Goal: Task Accomplishment & Management: Use online tool/utility

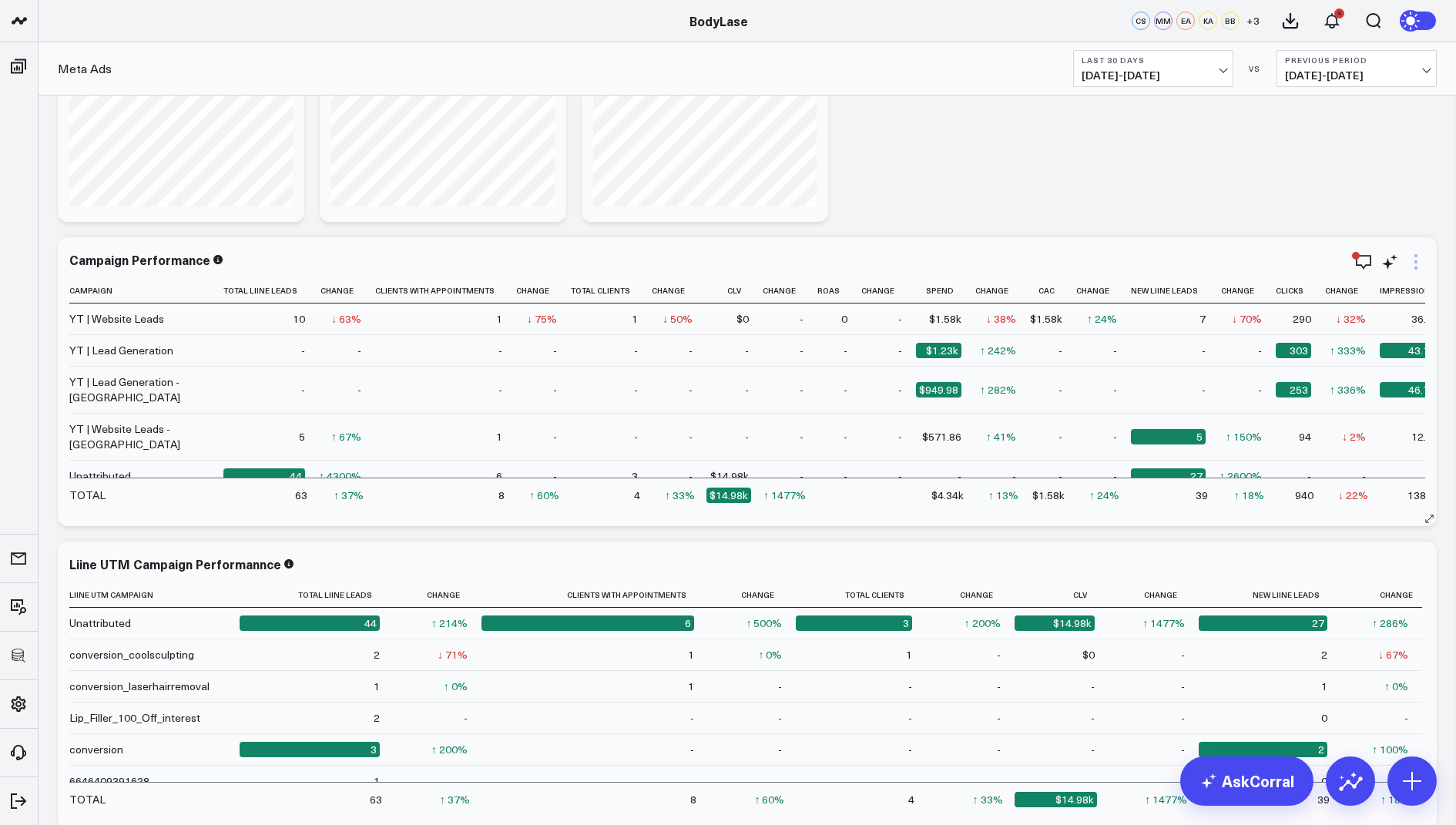
click at [1417, 263] on icon at bounding box center [1415, 262] width 18 height 18
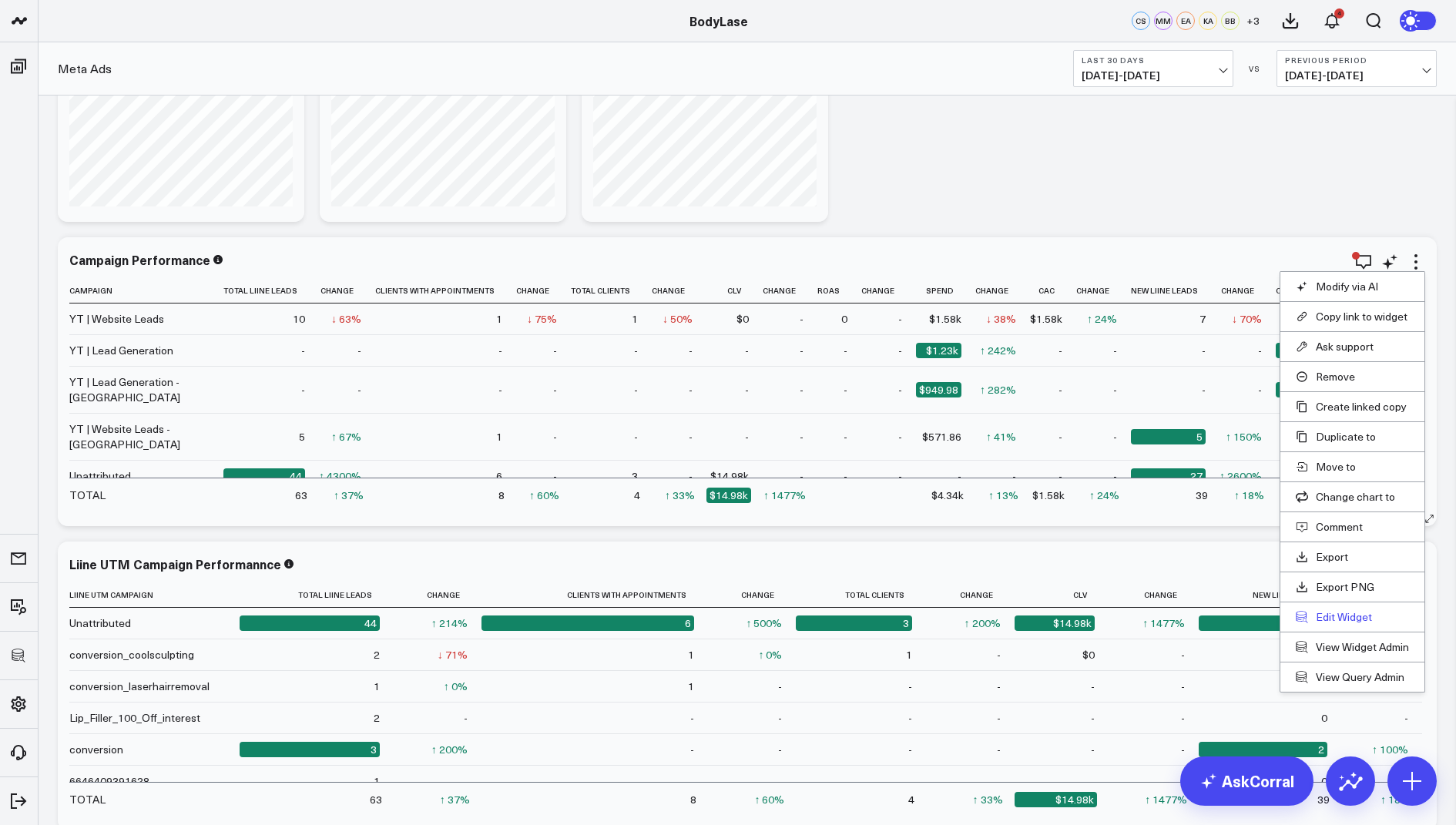
click at [1323, 616] on button "Edit Widget" at bounding box center [1352, 618] width 113 height 14
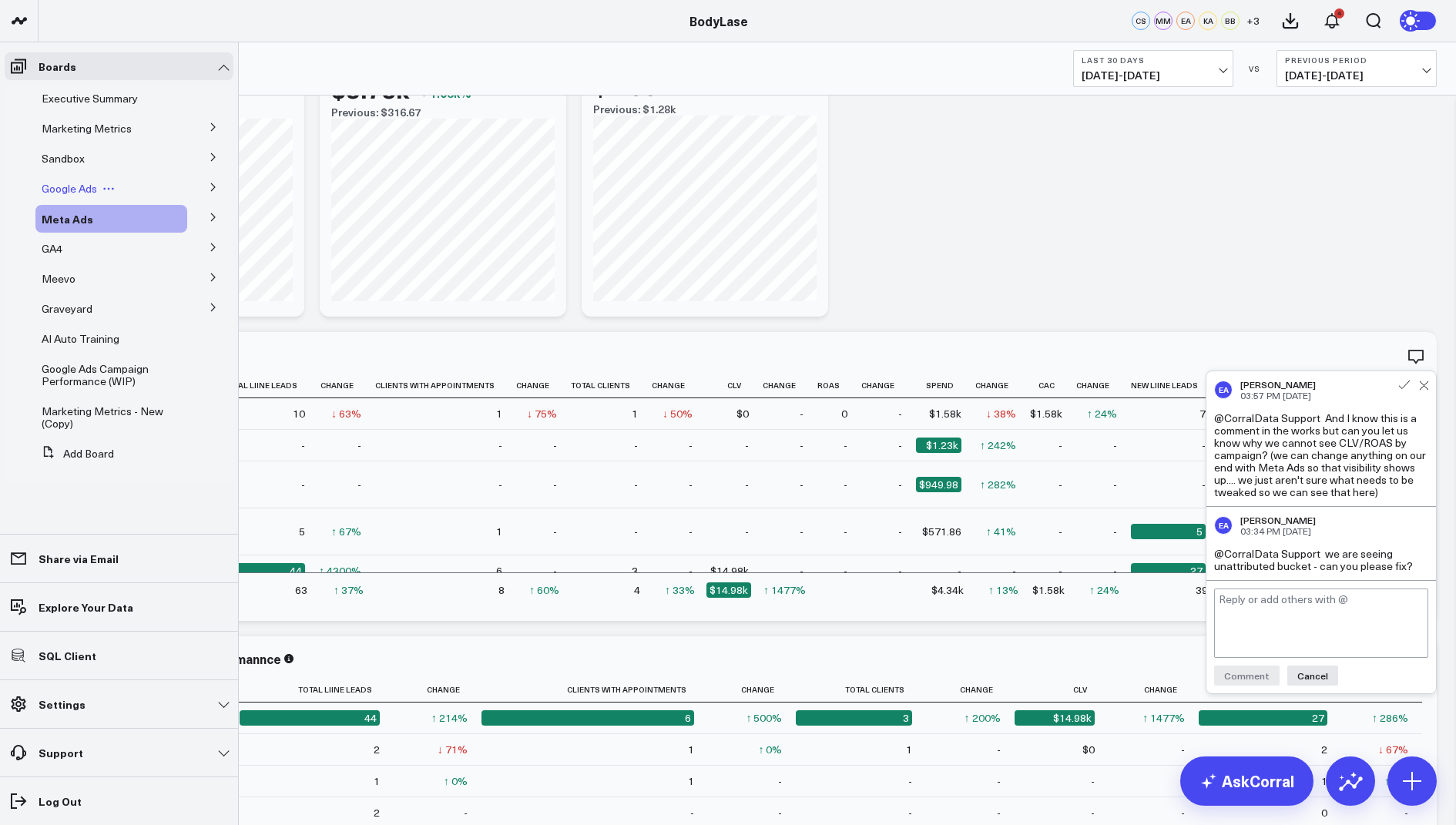
click at [75, 190] on span "Google Ads" at bounding box center [69, 188] width 55 height 15
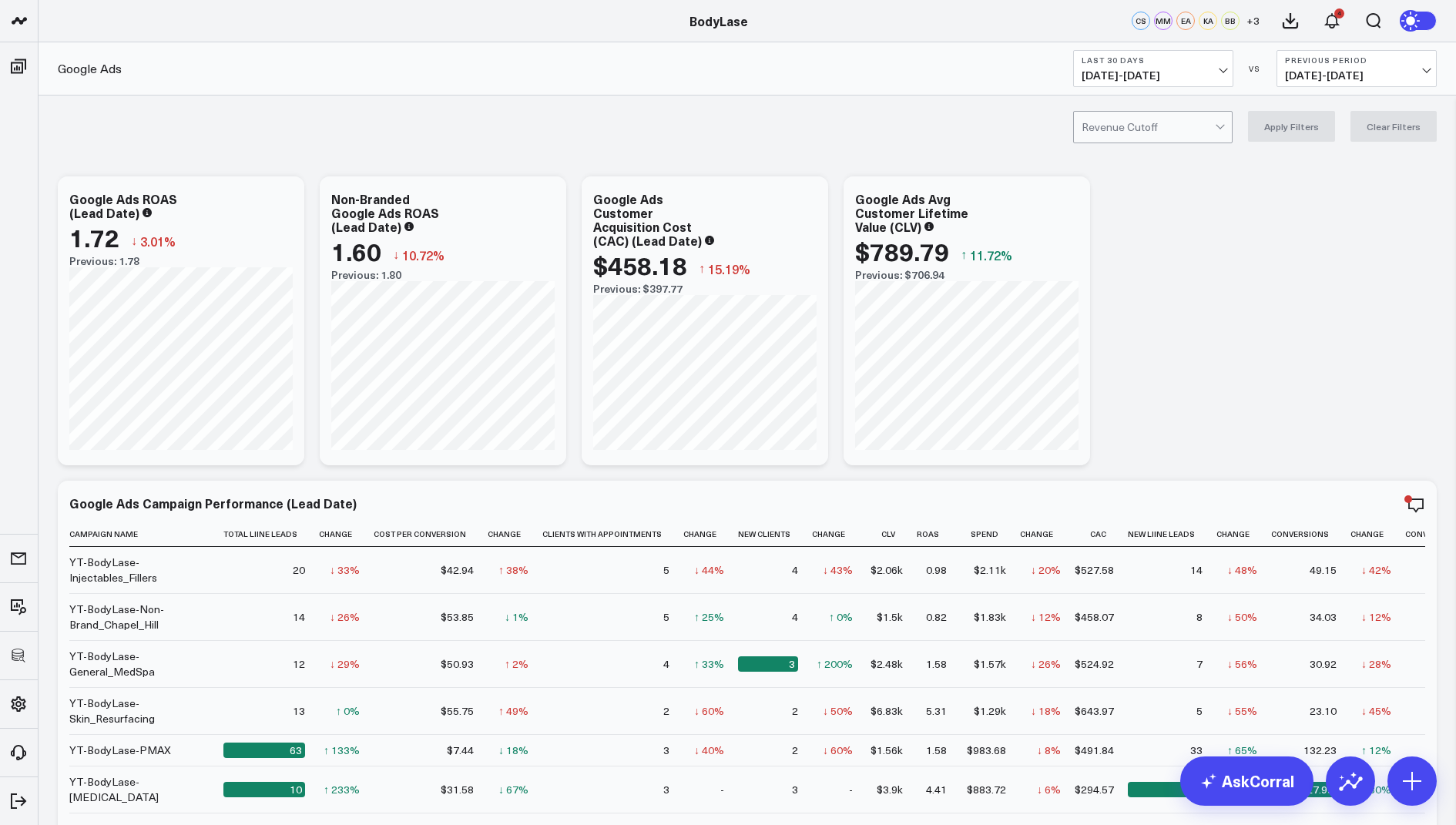
scroll to position [269, 0]
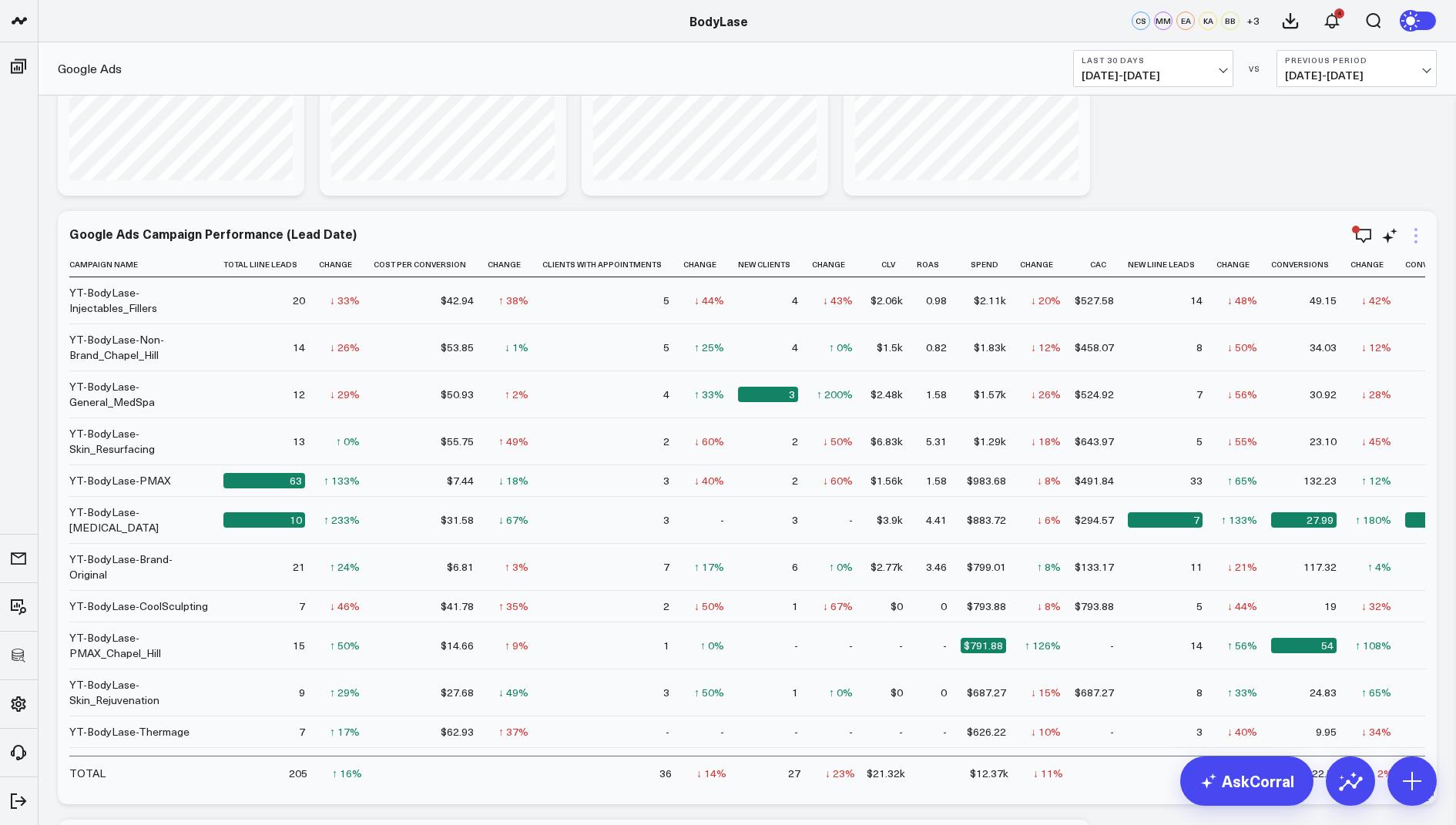
click at [1414, 233] on icon at bounding box center [1415, 235] width 18 height 18
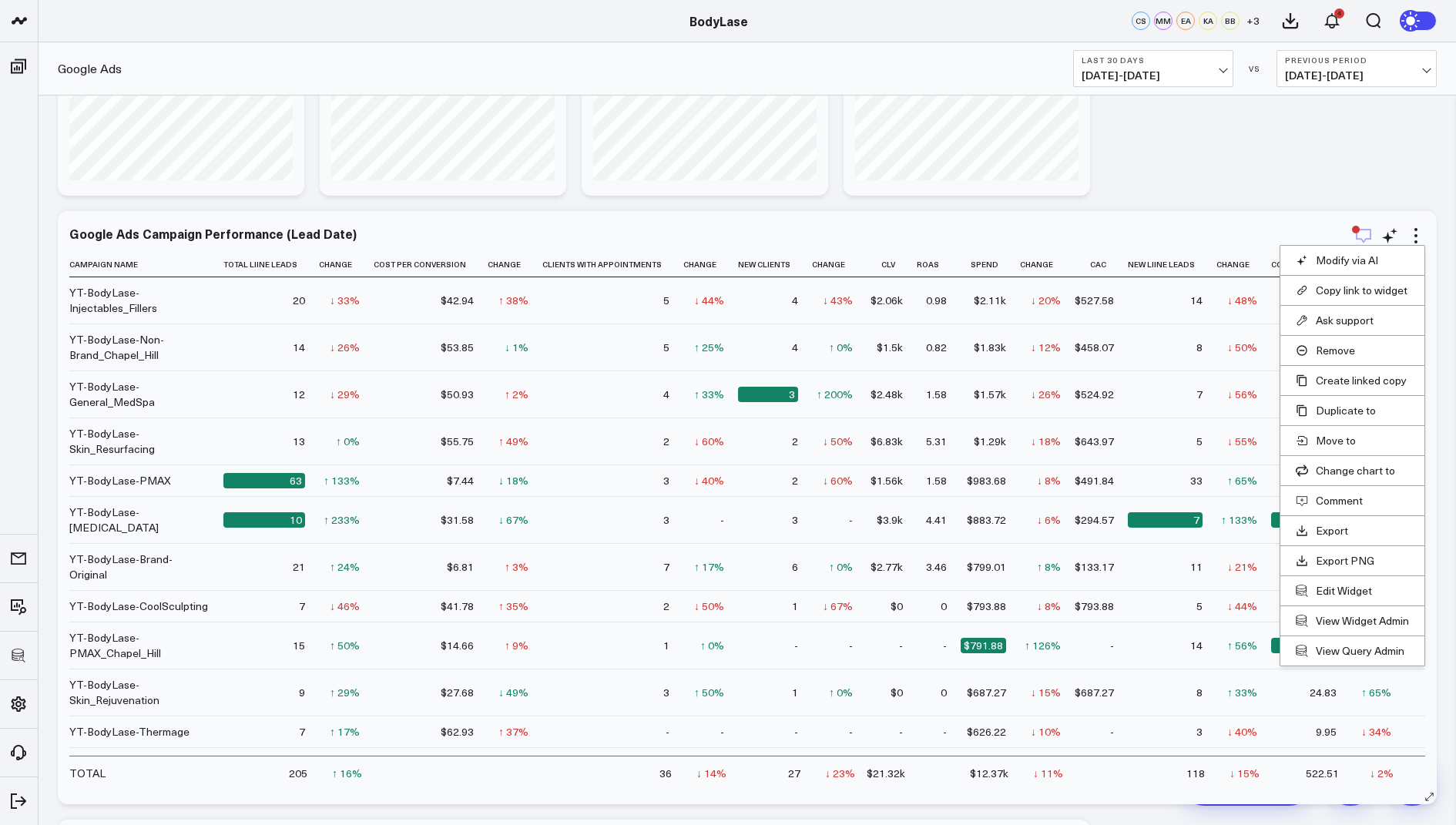
click at [1359, 234] on icon "button" at bounding box center [1363, 235] width 18 height 18
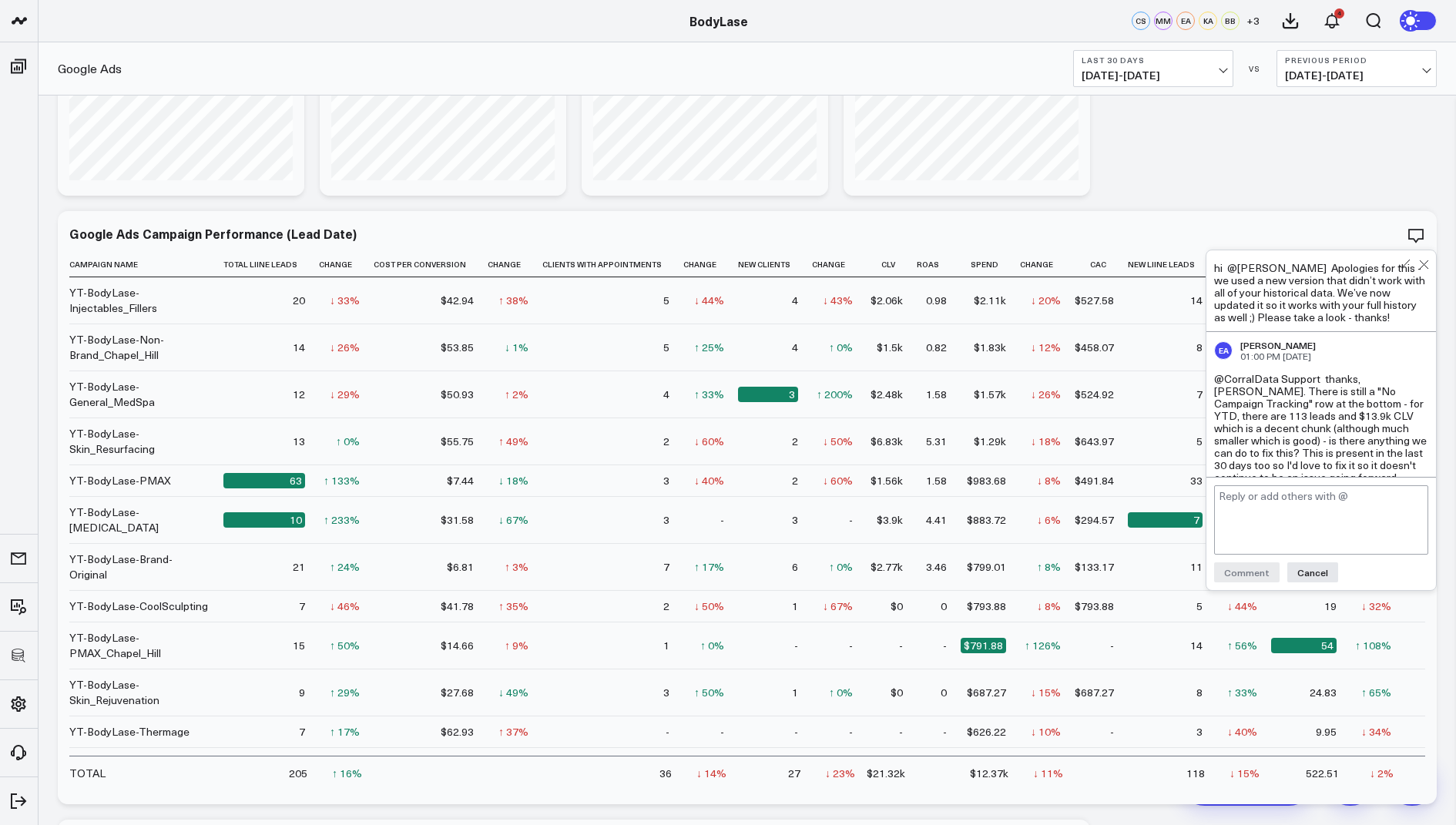
scroll to position [291, 0]
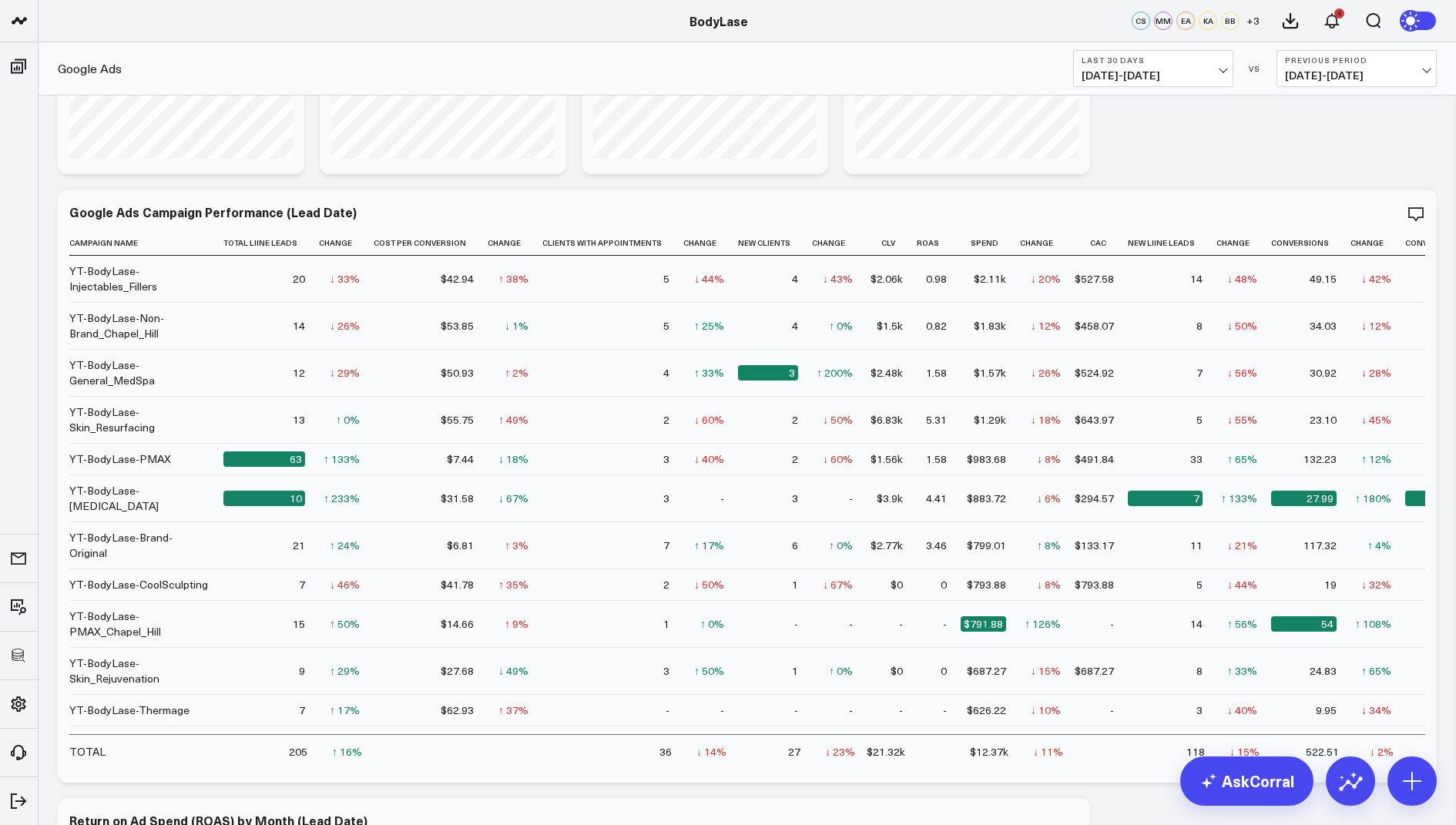
click at [1146, 73] on span "08/20/25 - 09/18/25" at bounding box center [1153, 75] width 143 height 12
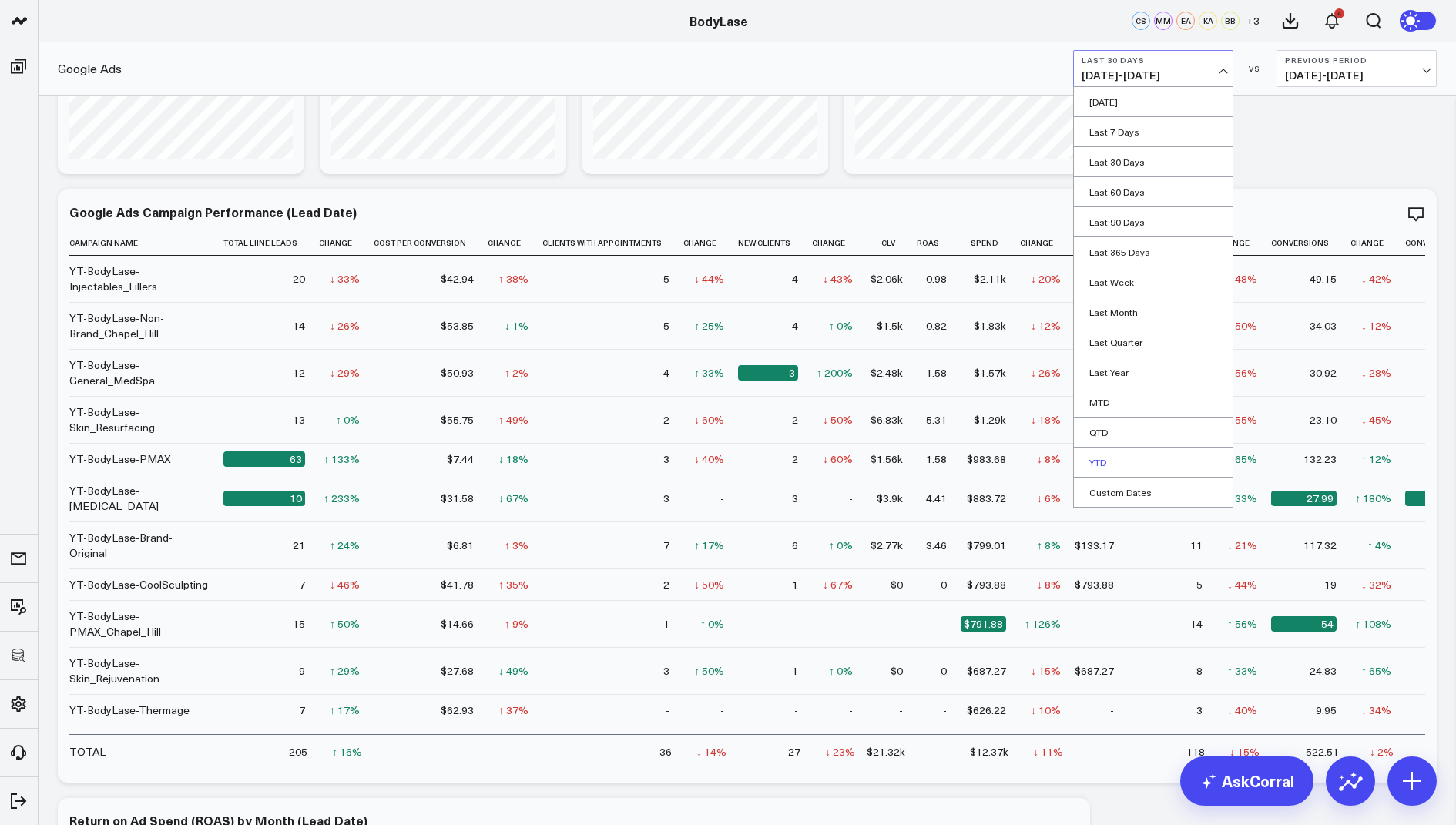
click at [1103, 455] on link "YTD" at bounding box center [1153, 462] width 158 height 29
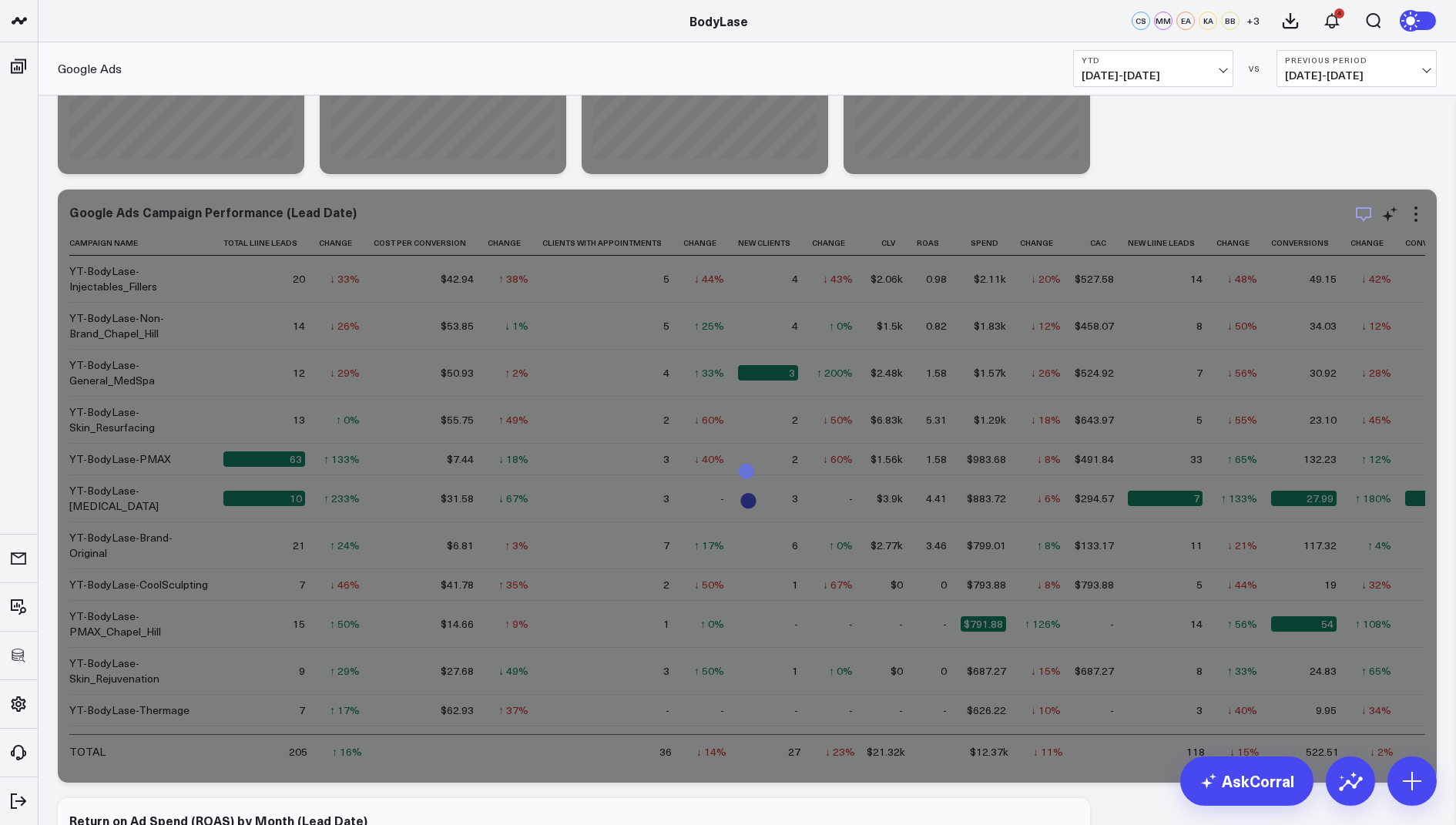
click at [1359, 211] on icon "button" at bounding box center [1363, 213] width 18 height 18
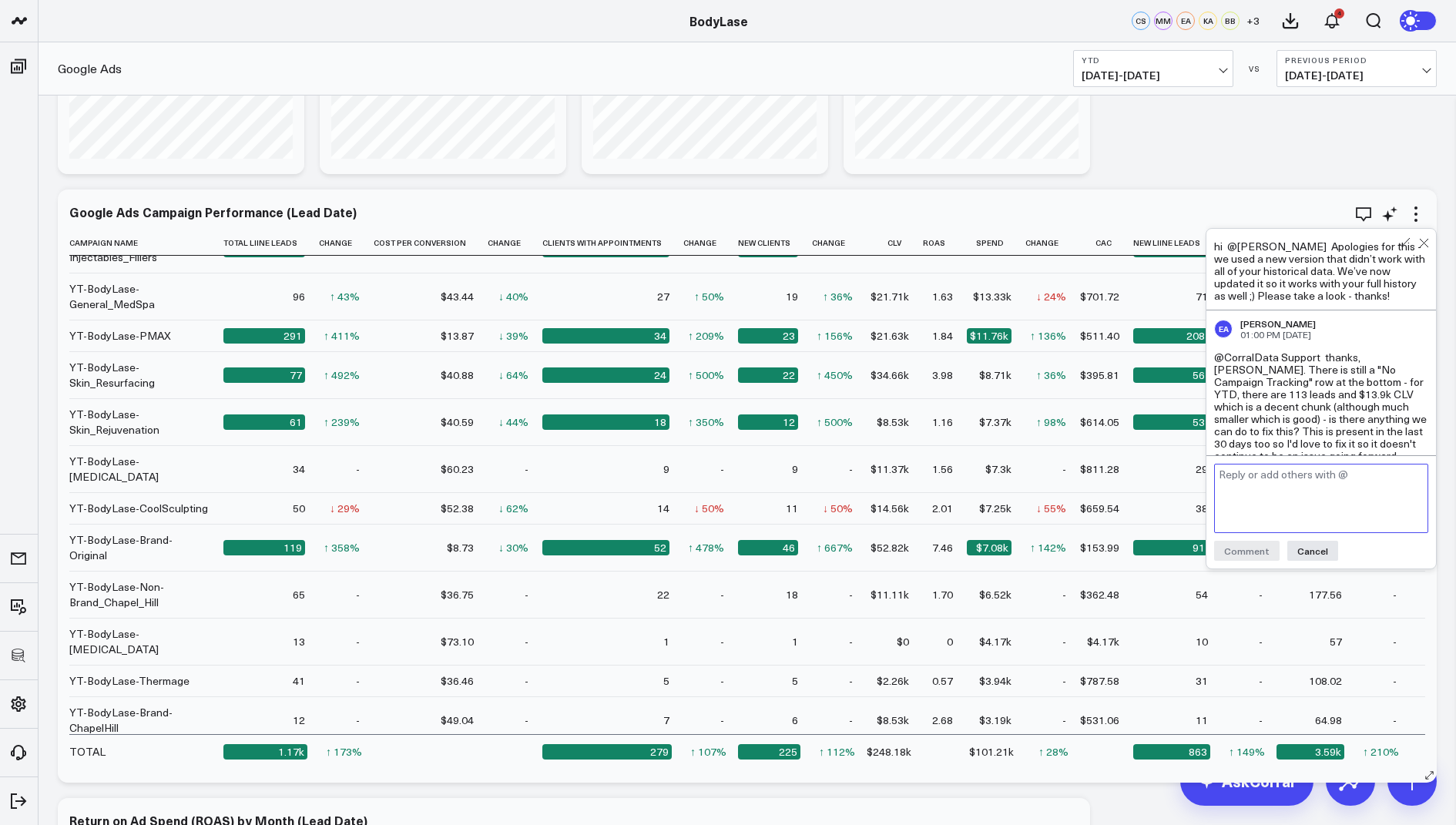
scroll to position [120, 0]
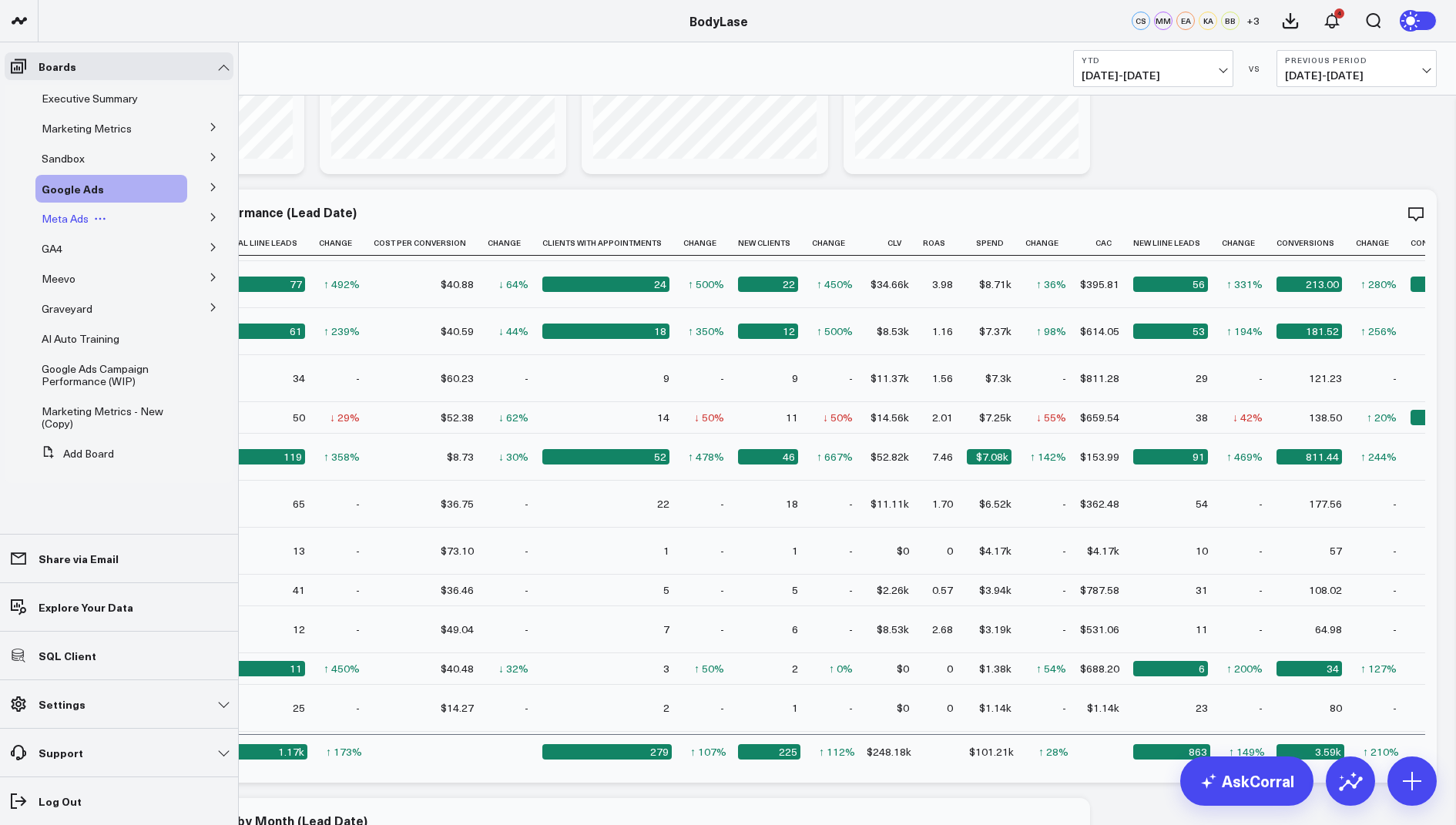
click at [62, 216] on span "Meta Ads" at bounding box center [66, 218] width 47 height 15
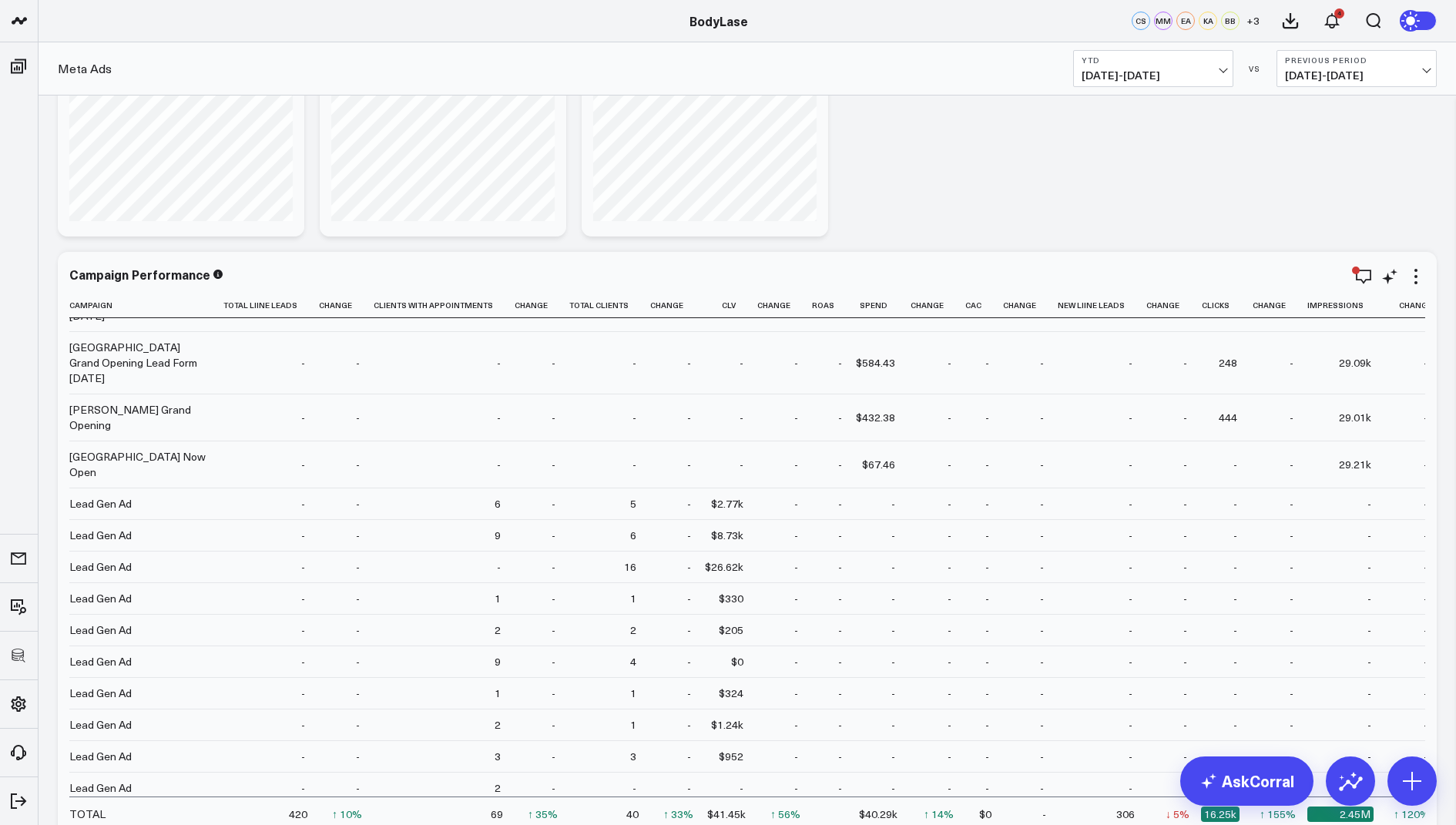
scroll to position [528, 0]
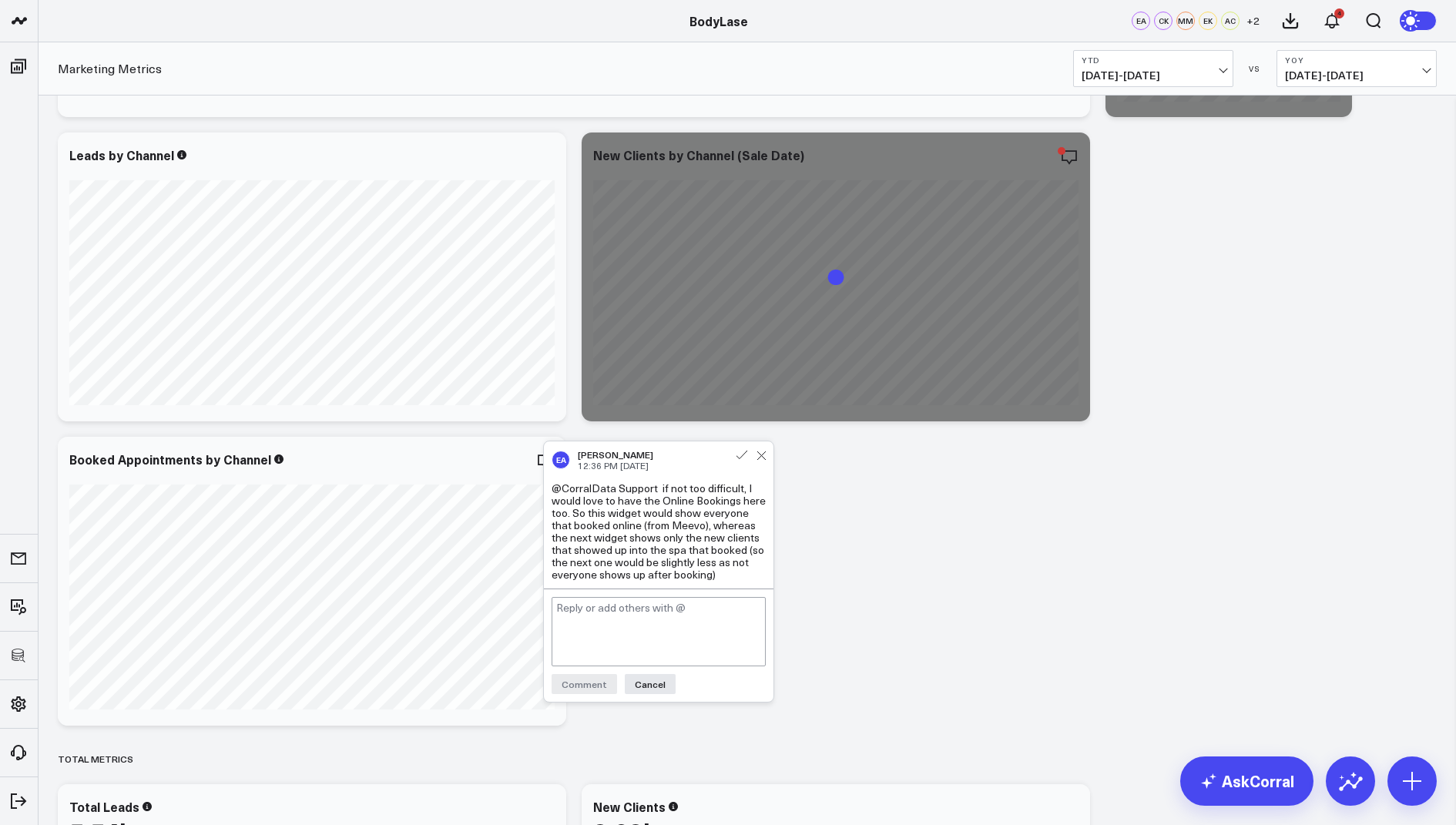
scroll to position [290, 0]
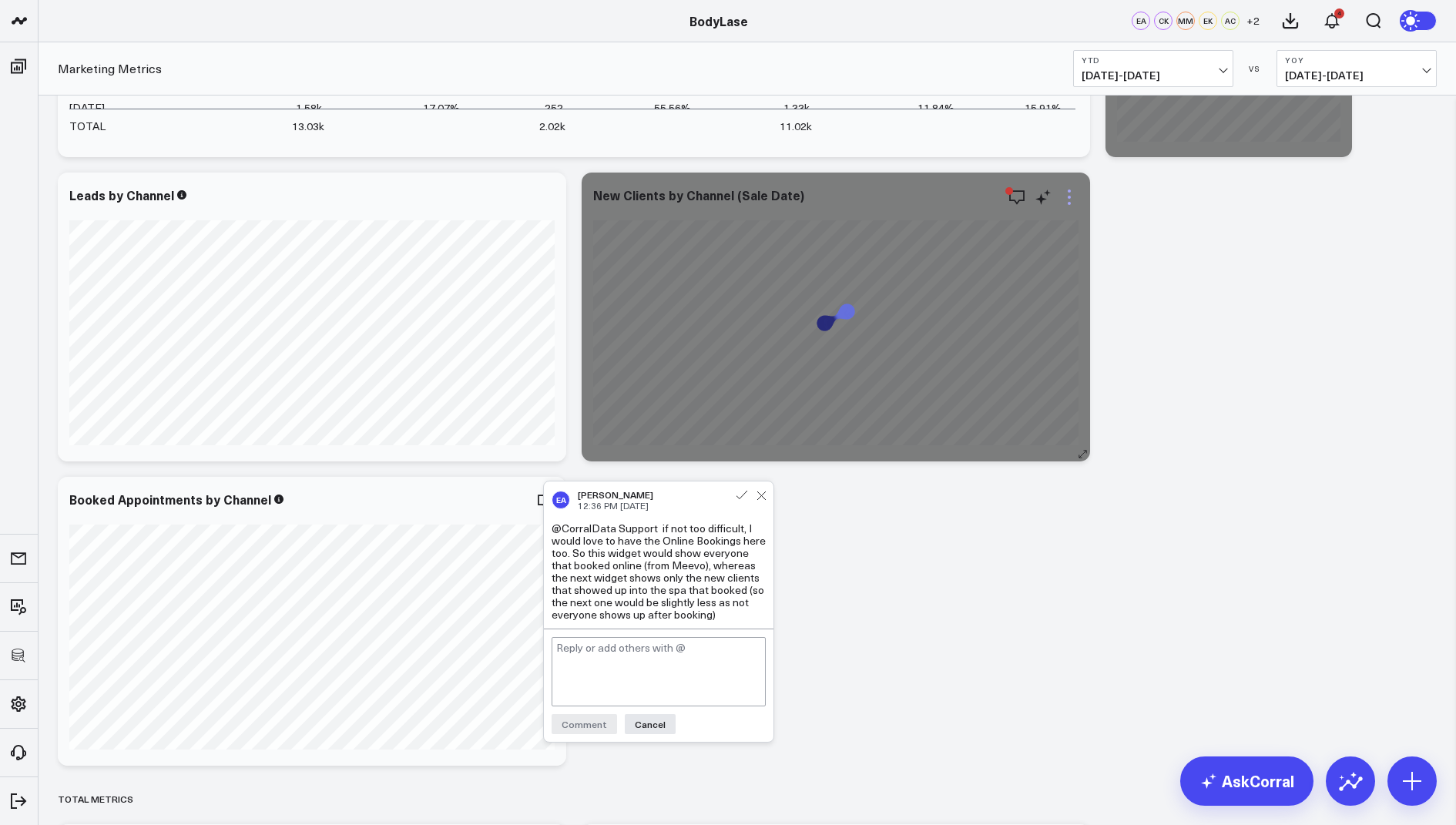
click at [1070, 193] on icon at bounding box center [1069, 197] width 18 height 18
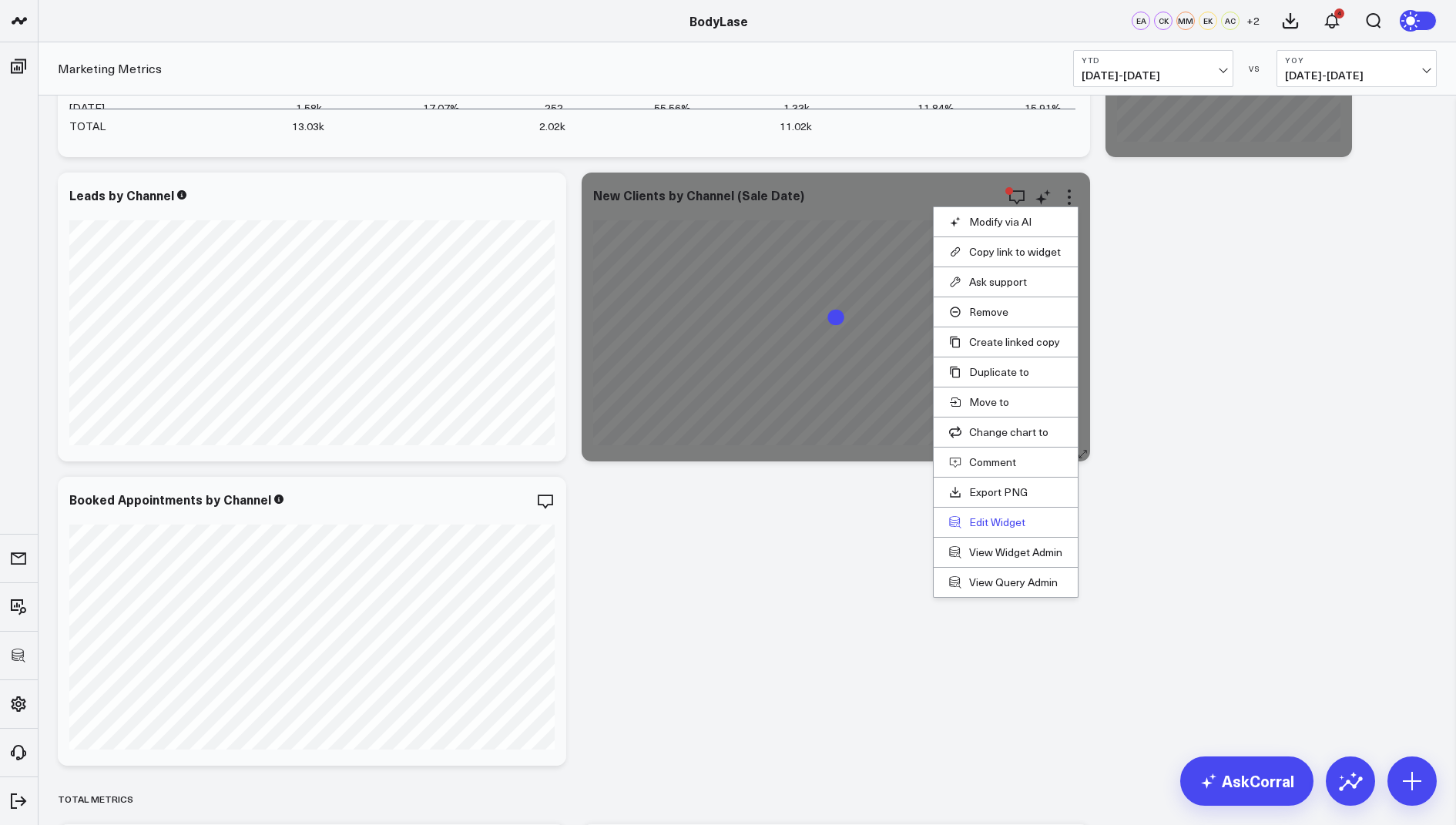
click at [974, 521] on button "Edit Widget" at bounding box center [1005, 522] width 113 height 14
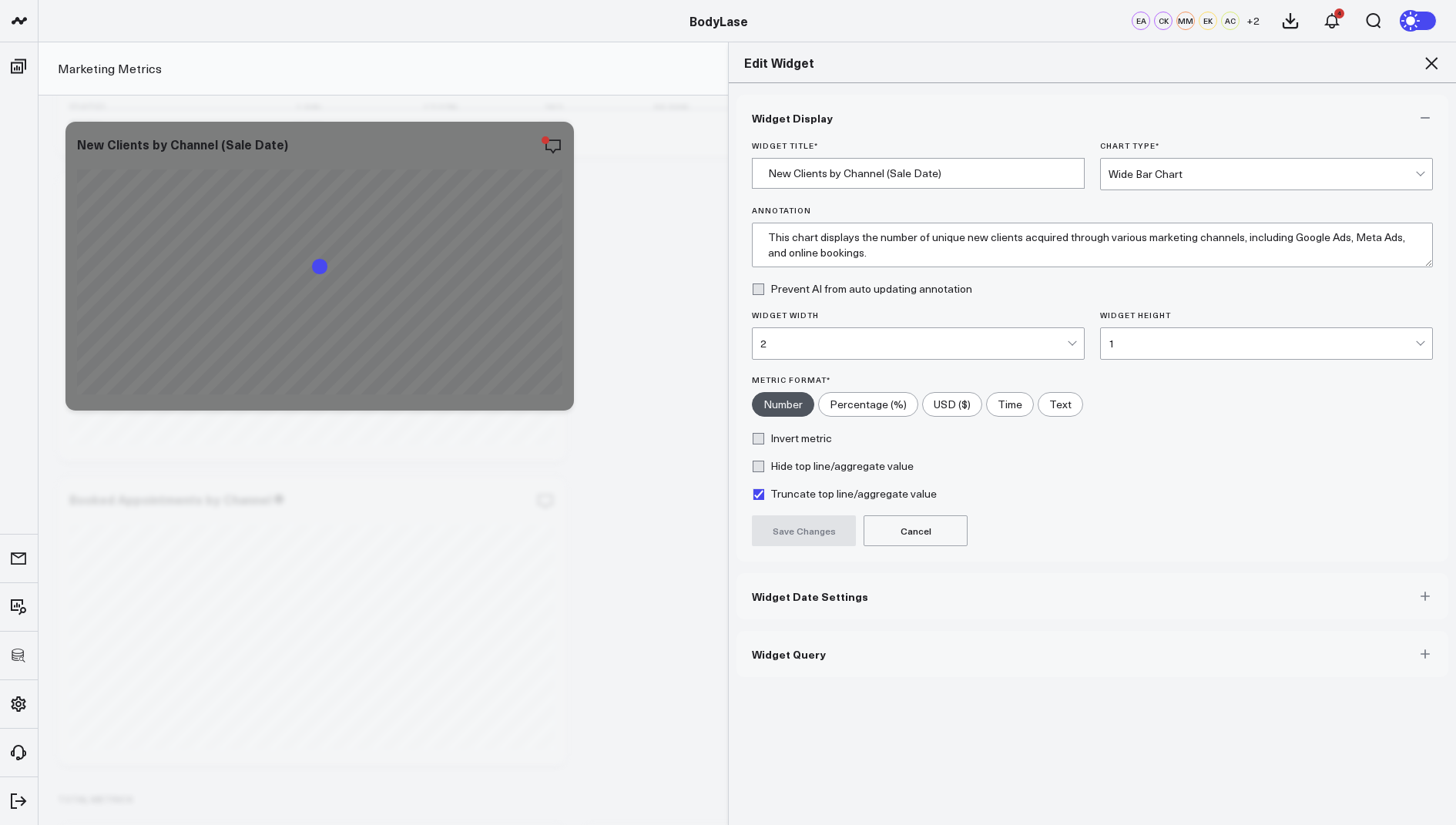
click at [773, 661] on button "Widget Query" at bounding box center [1092, 654] width 712 height 46
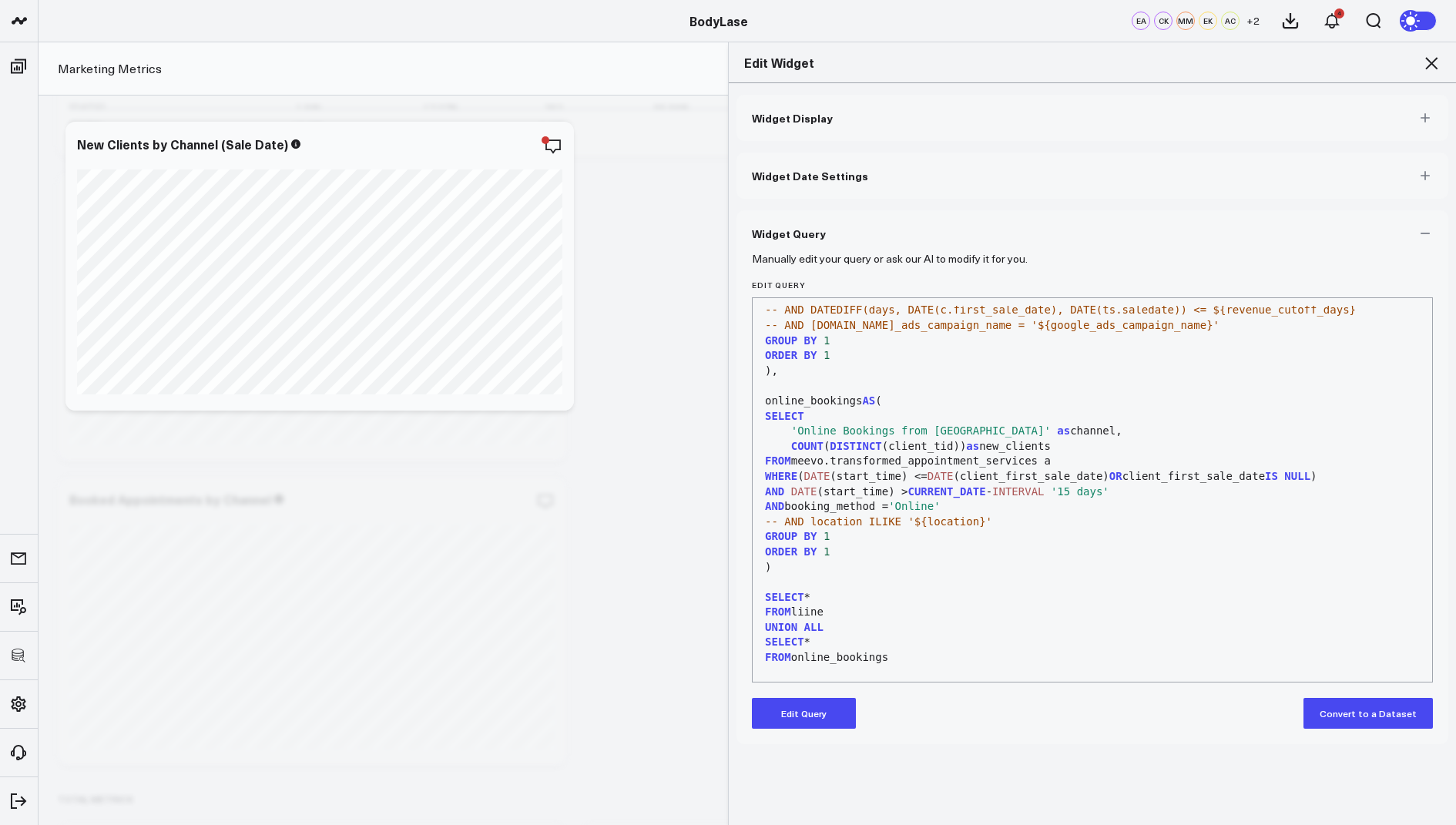
scroll to position [482, 0]
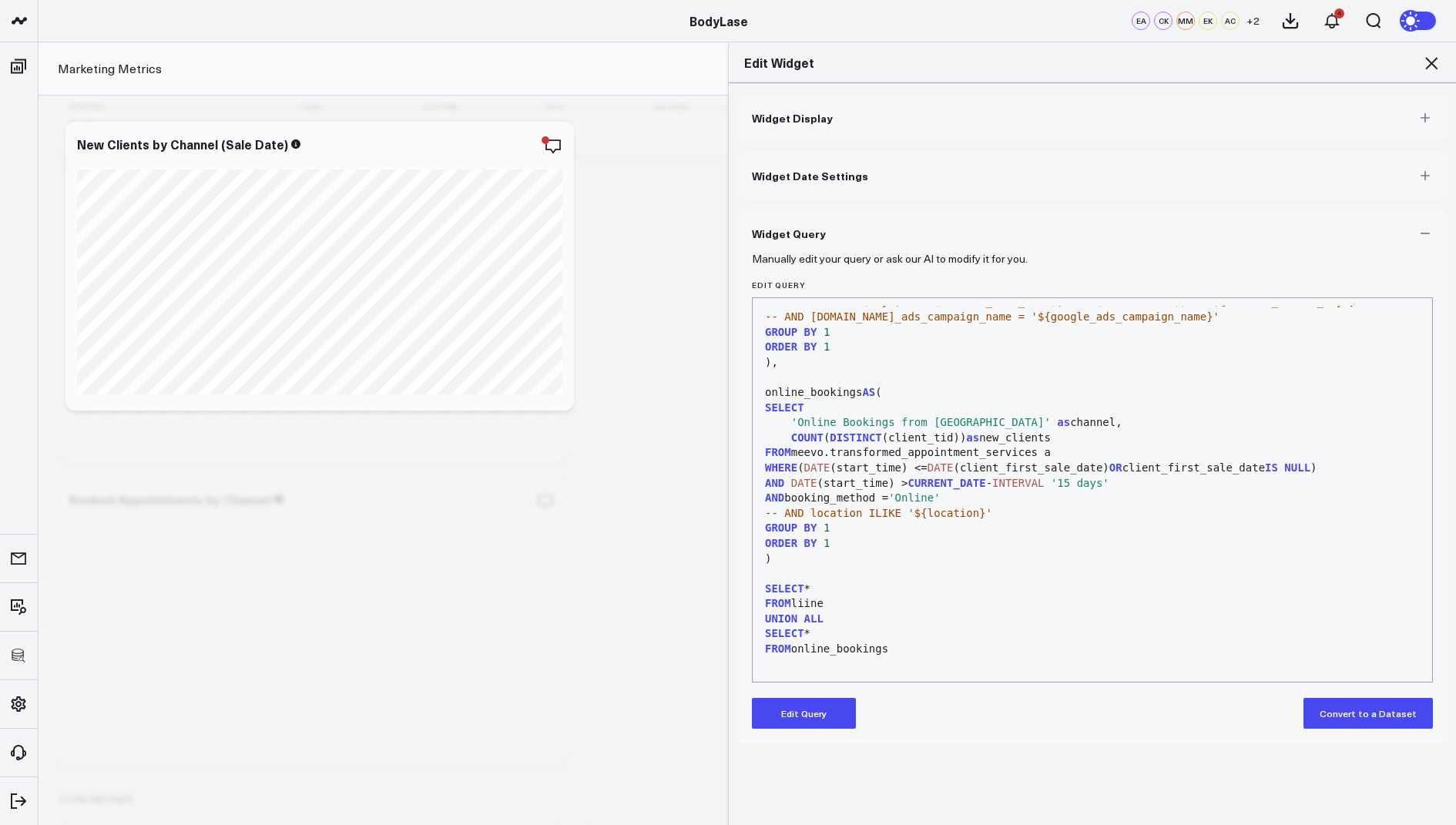
click at [1427, 68] on icon at bounding box center [1431, 63] width 18 height 18
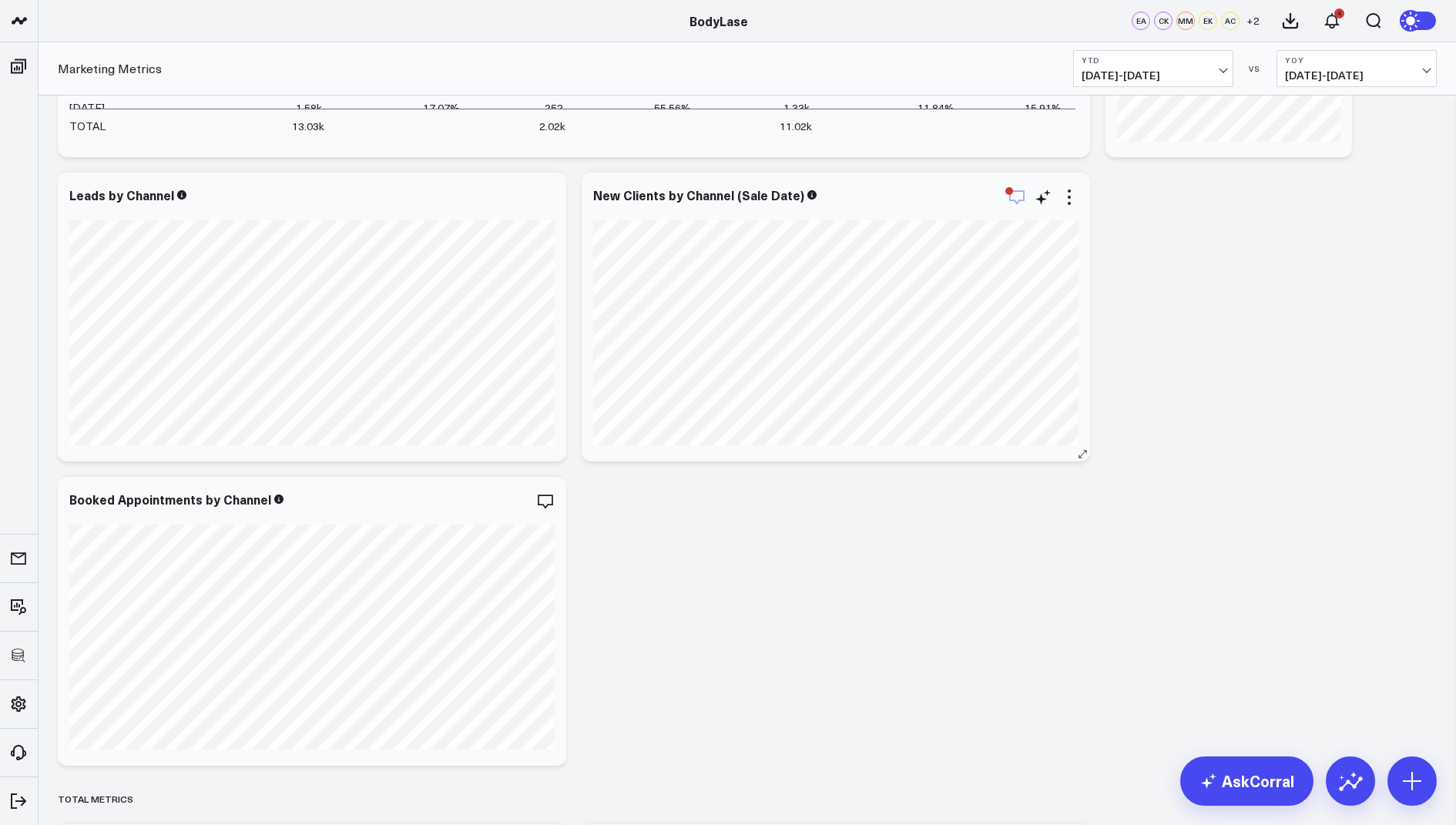
click at [1015, 198] on icon "button" at bounding box center [1016, 197] width 18 height 18
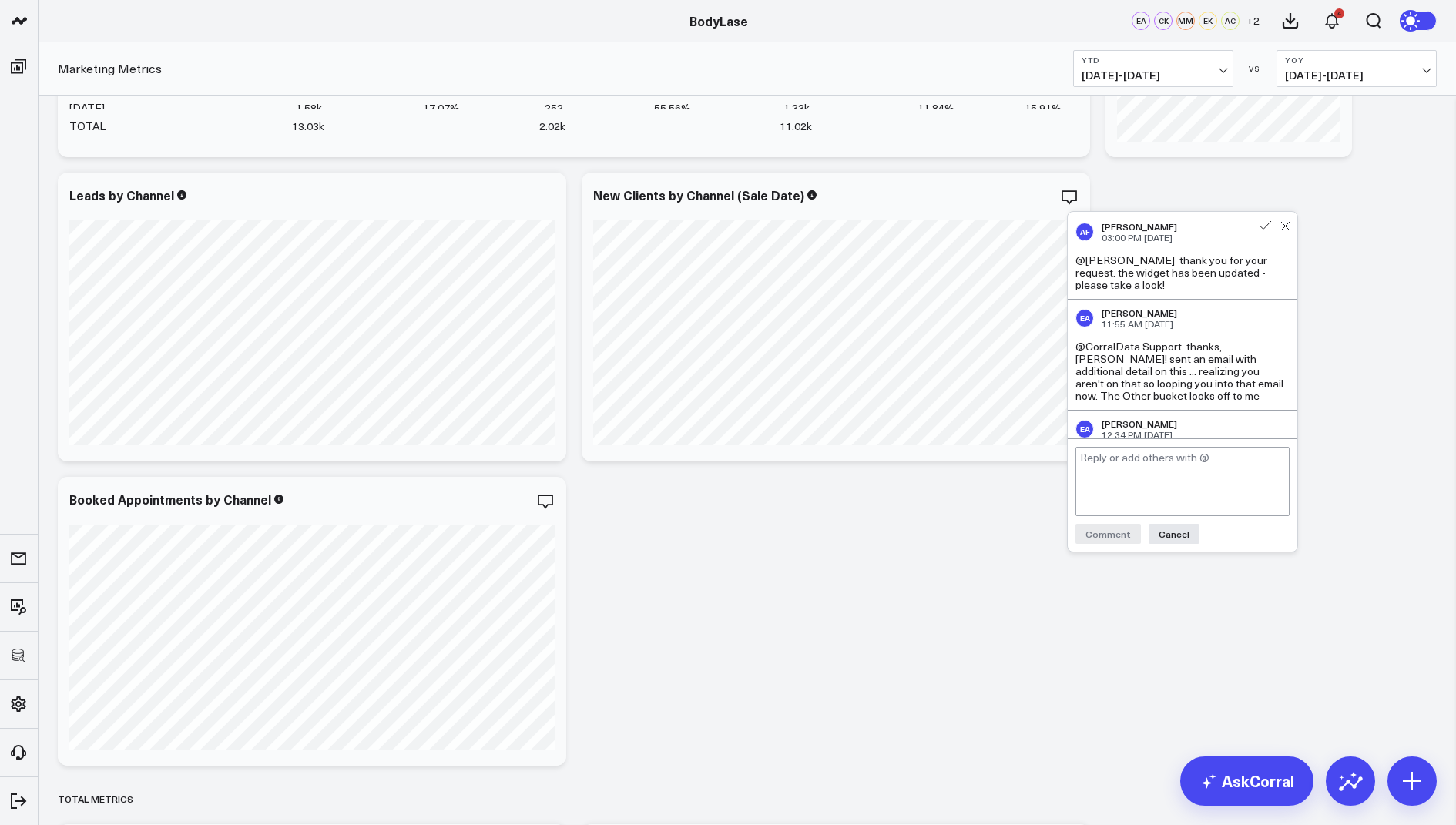
scroll to position [888, 0]
